Goal: Find specific page/section: Find specific page/section

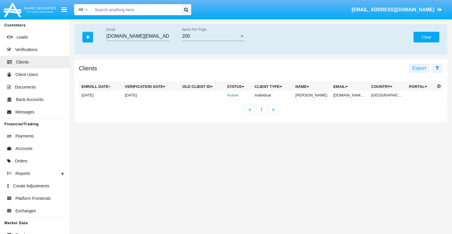
click at [426, 37] on button "Clear" at bounding box center [427, 37] width 26 height 11
